Goal: Find specific page/section: Find specific page/section

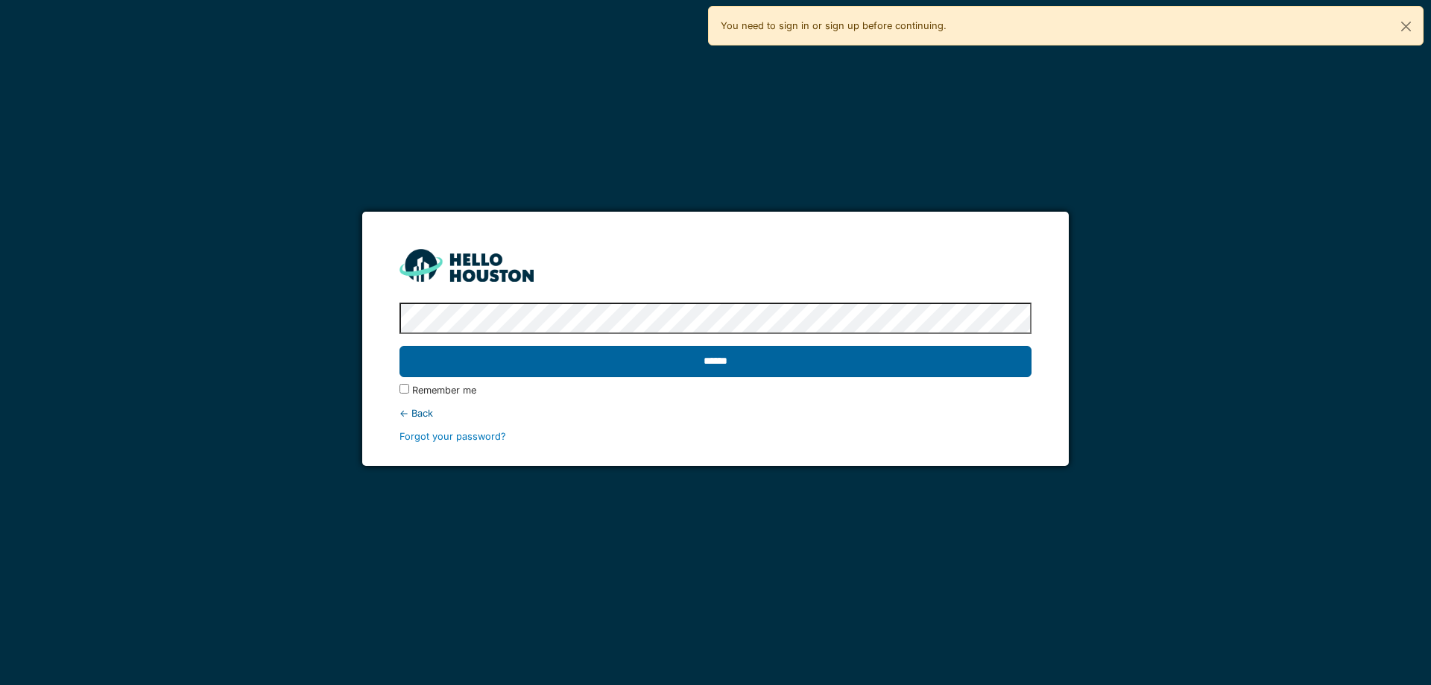
click at [710, 354] on input "******" at bounding box center [714, 361] width 631 height 31
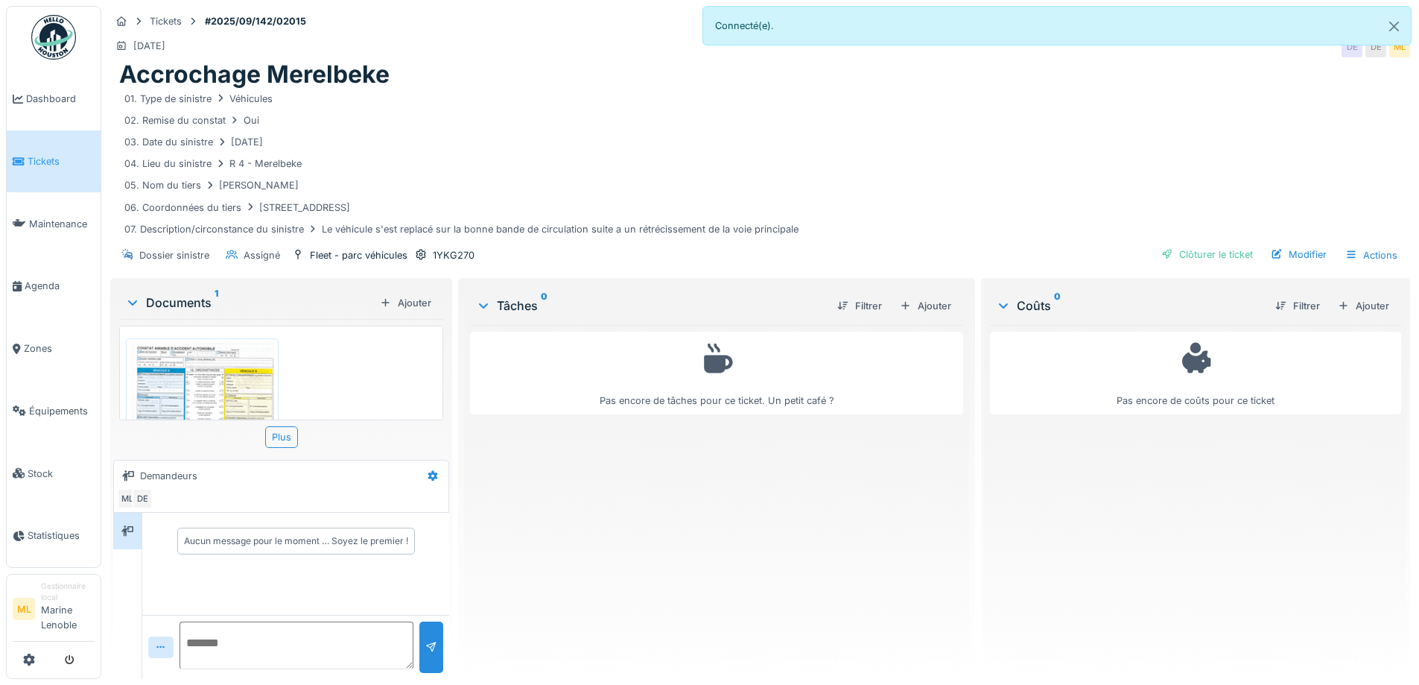
click at [212, 371] on img at bounding box center [202, 444] width 145 height 205
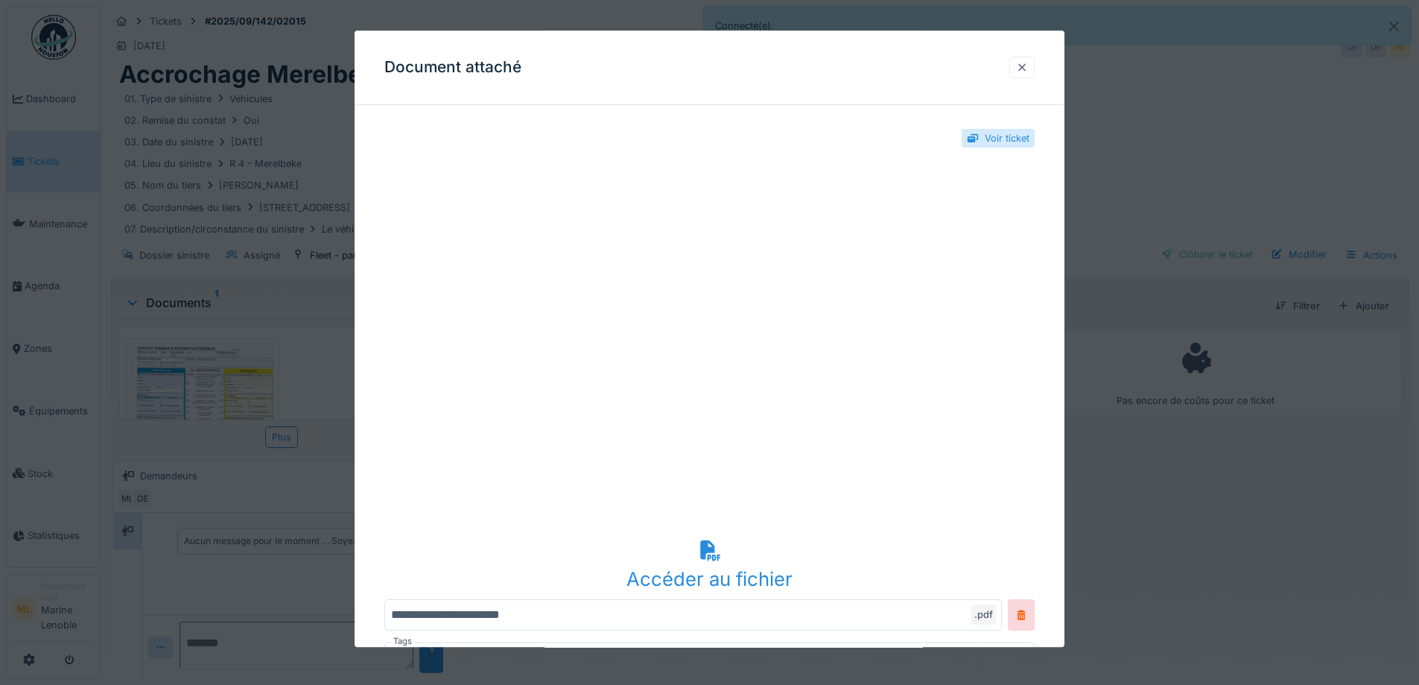
click at [1035, 69] on div at bounding box center [1022, 68] width 25 height 22
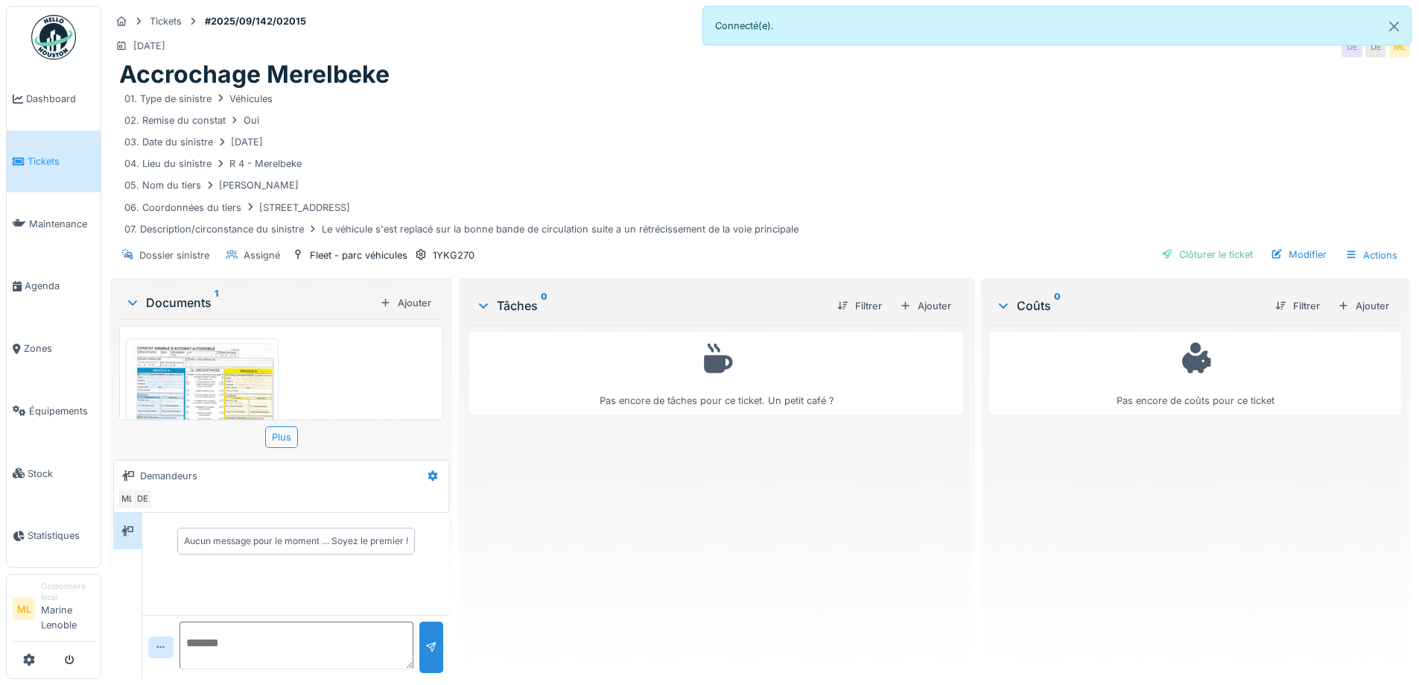
click at [48, 161] on span "Tickets" at bounding box center [61, 161] width 67 height 14
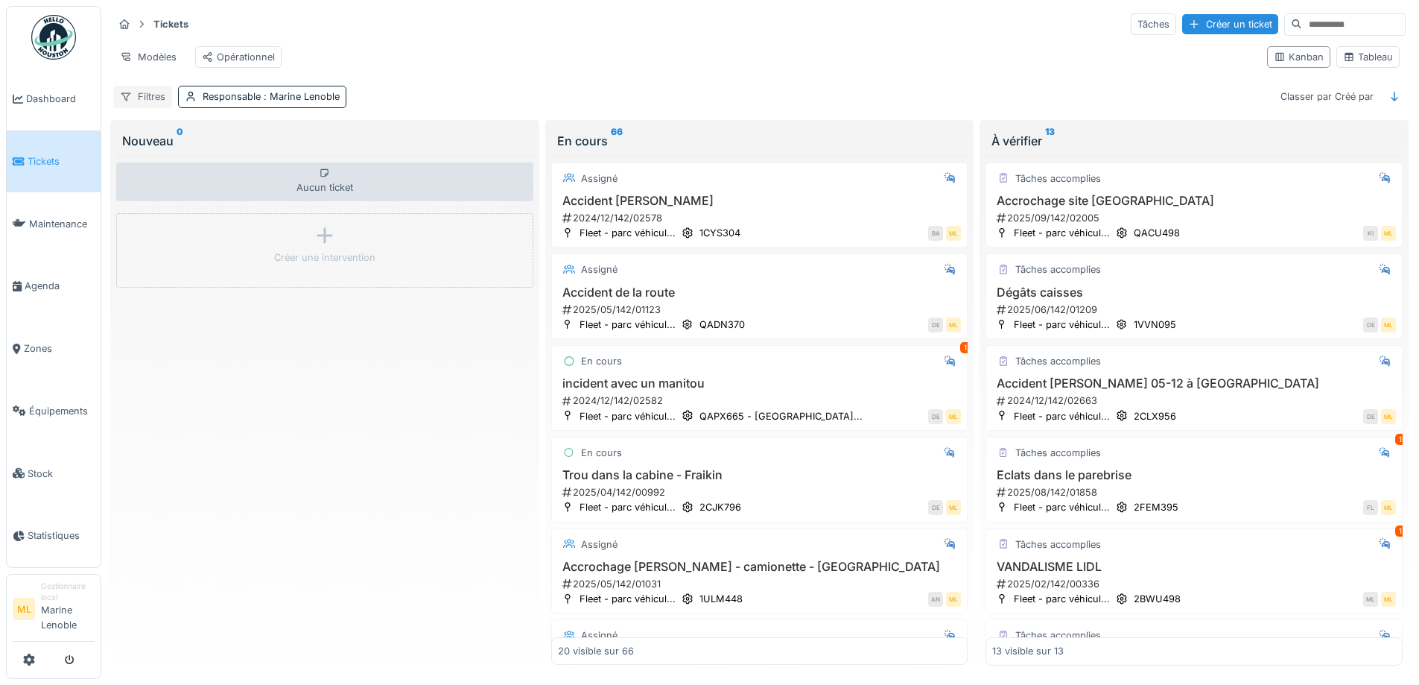
click at [142, 103] on div "Filtres" at bounding box center [142, 97] width 59 height 22
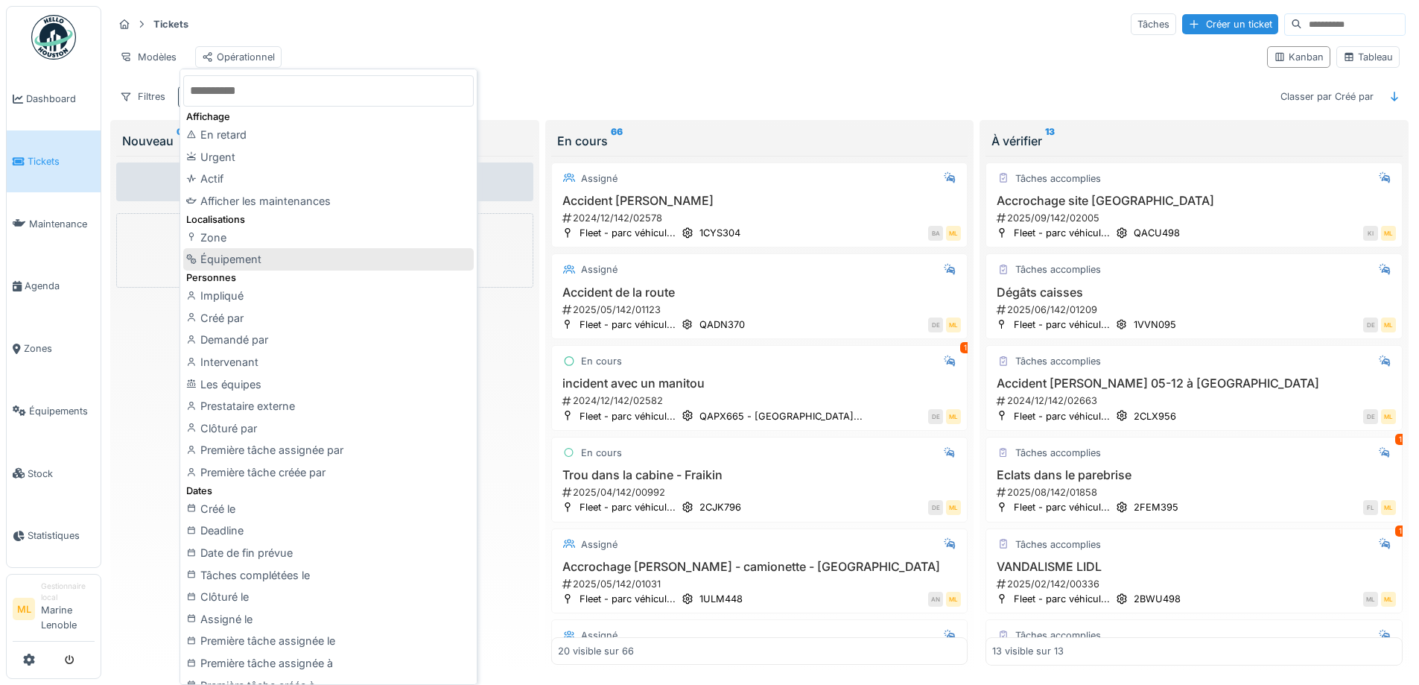
click at [236, 253] on div "Équipement" at bounding box center [328, 259] width 291 height 22
